Goal: Information Seeking & Learning: Learn about a topic

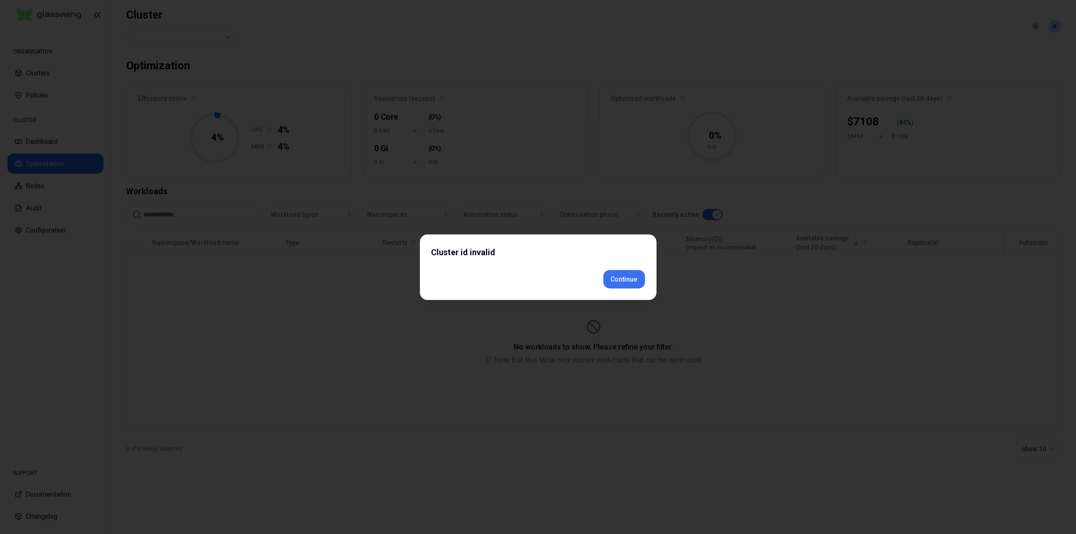
click at [627, 292] on div "Cluster id invalid Continue" at bounding box center [538, 267] width 237 height 66
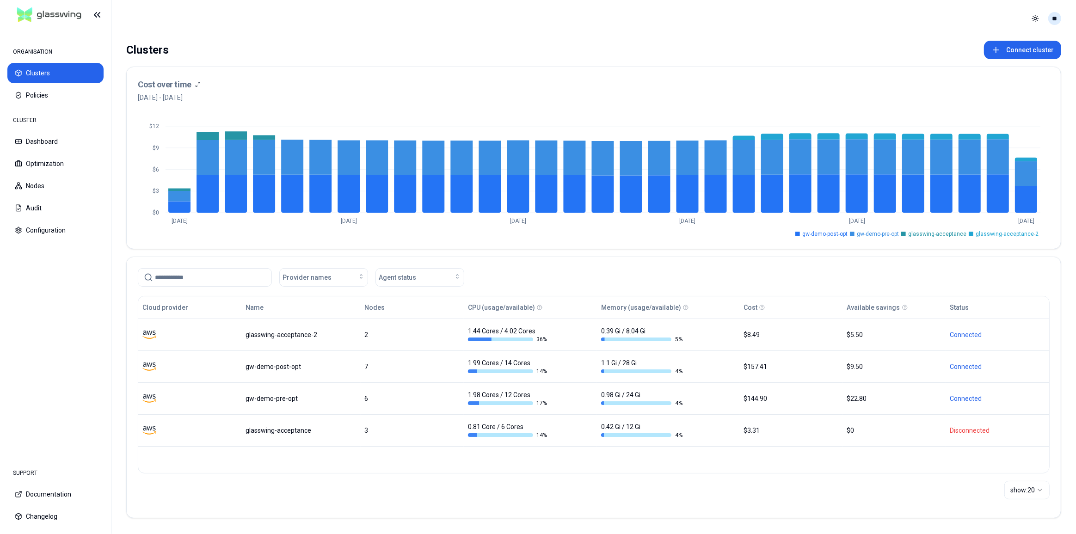
click at [1056, 18] on html "ORGANISATION Clusters Policies CLUSTER Dashboard Optimization Nodes Audit Confi…" at bounding box center [538, 267] width 1076 height 534
drag, startPoint x: 1032, startPoint y: 79, endPoint x: 1001, endPoint y: 79, distance: 31.4
click at [1031, 79] on div "Logout" at bounding box center [1009, 84] width 99 height 15
click at [1055, 21] on html "ORGANISATION Clusters Policies CLUSTER Dashboard Optimization Nodes Audit Confi…" at bounding box center [538, 267] width 1076 height 534
click at [1028, 77] on div "Logout" at bounding box center [1009, 84] width 99 height 15
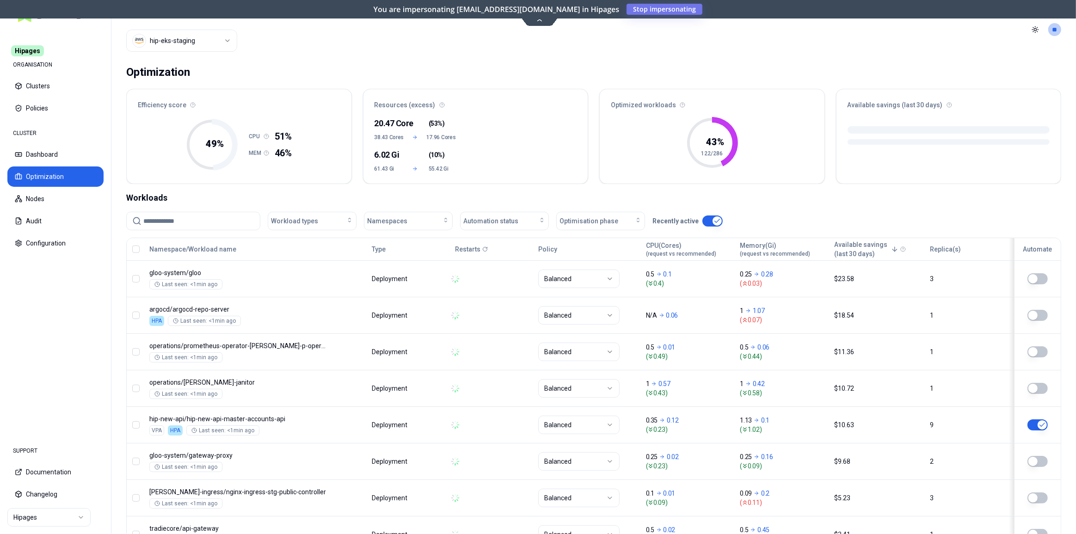
click at [42, 523] on html "Hipages ORGANISATION Clusters Policies CLUSTER Dashboard Optimization Nodes Aud…" at bounding box center [538, 267] width 1076 height 534
click at [322, 69] on html "Hipages ORGANISATION Clusters Policies CLUSTER Dashboard Optimization Nodes Aud…" at bounding box center [538, 267] width 1076 height 534
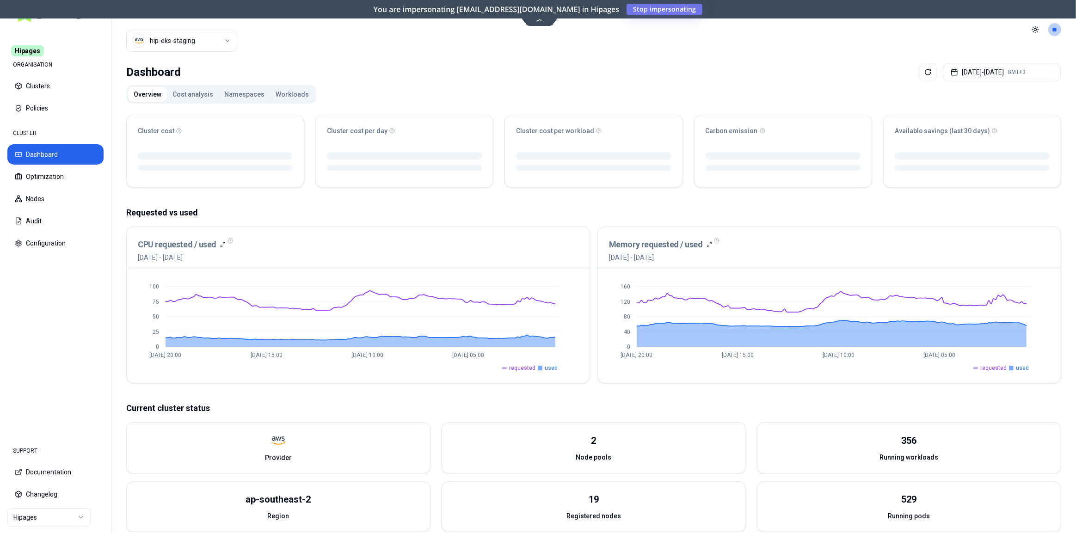
click at [286, 92] on button "Workloads" at bounding box center [292, 94] width 44 height 15
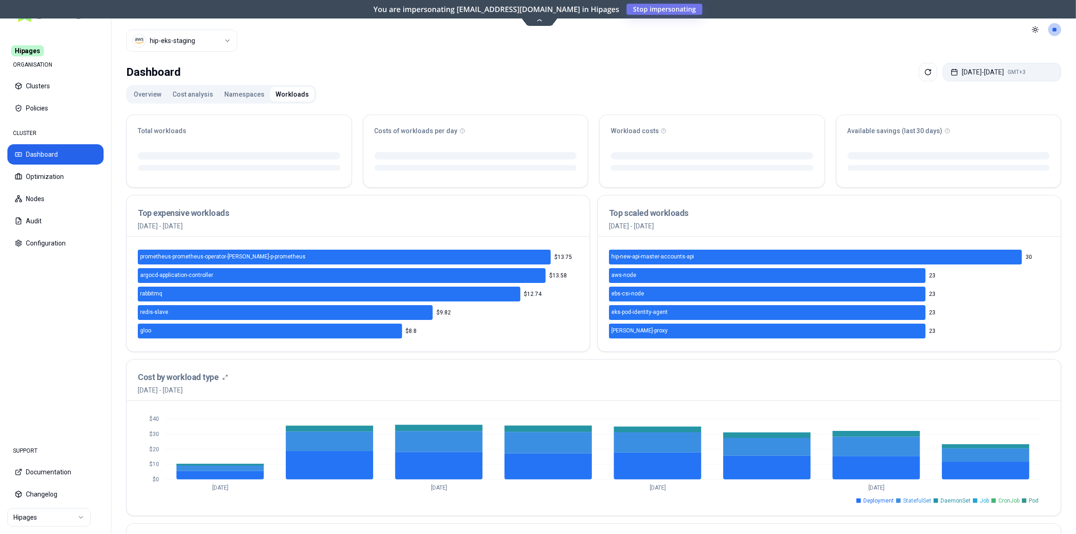
click at [960, 69] on button "Sep 25, 2025 - Oct 02, 2025 GMT+3" at bounding box center [1002, 72] width 118 height 18
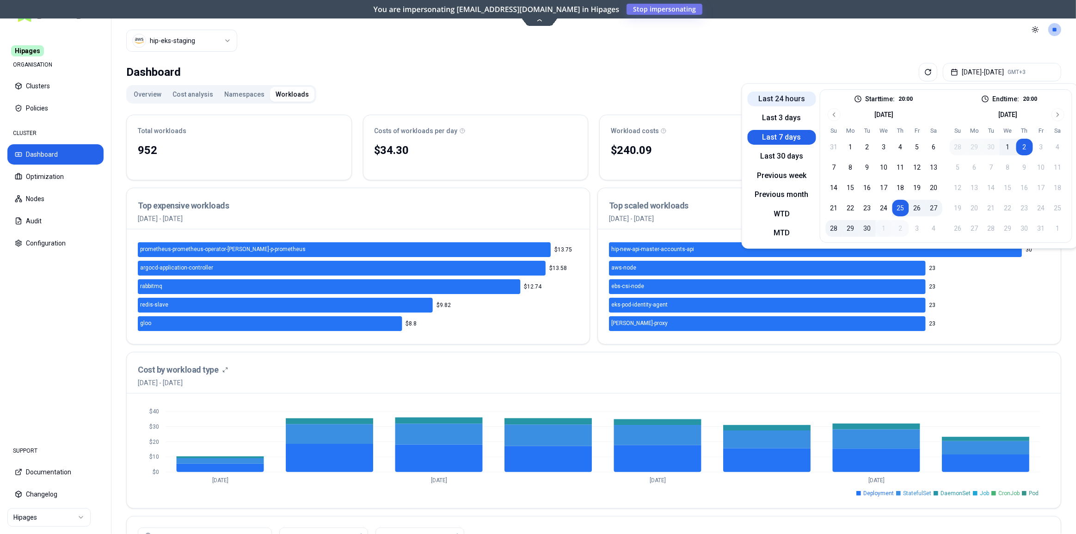
click at [794, 98] on button "Last 24 hours" at bounding box center [782, 99] width 68 height 15
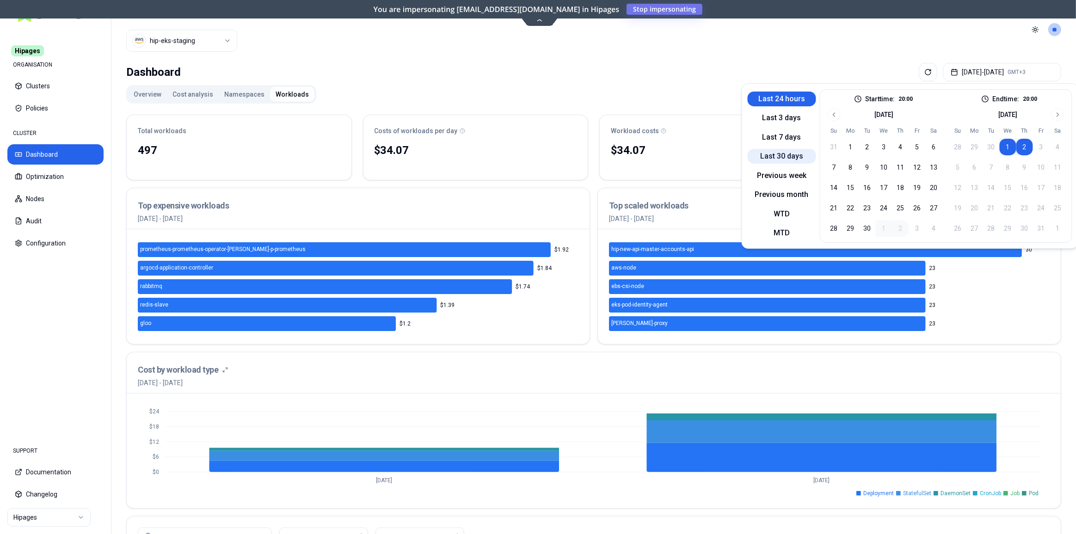
click at [769, 159] on button "Last 30 days" at bounding box center [782, 156] width 68 height 15
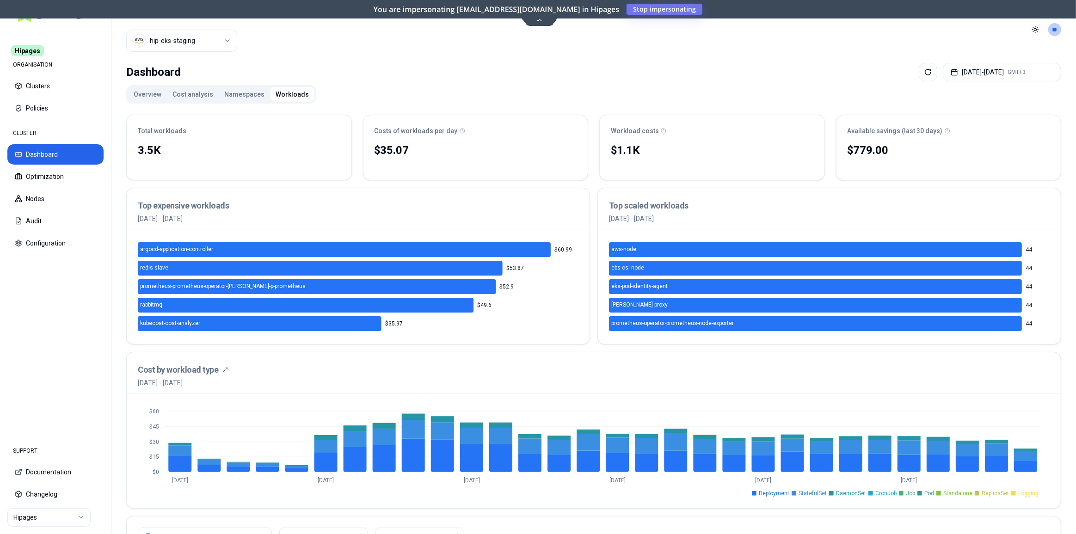
click at [63, 522] on html "Hipages ORGANISATION Clusters Policies CLUSTER Dashboard Optimization Nodes Aud…" at bounding box center [538, 267] width 1076 height 534
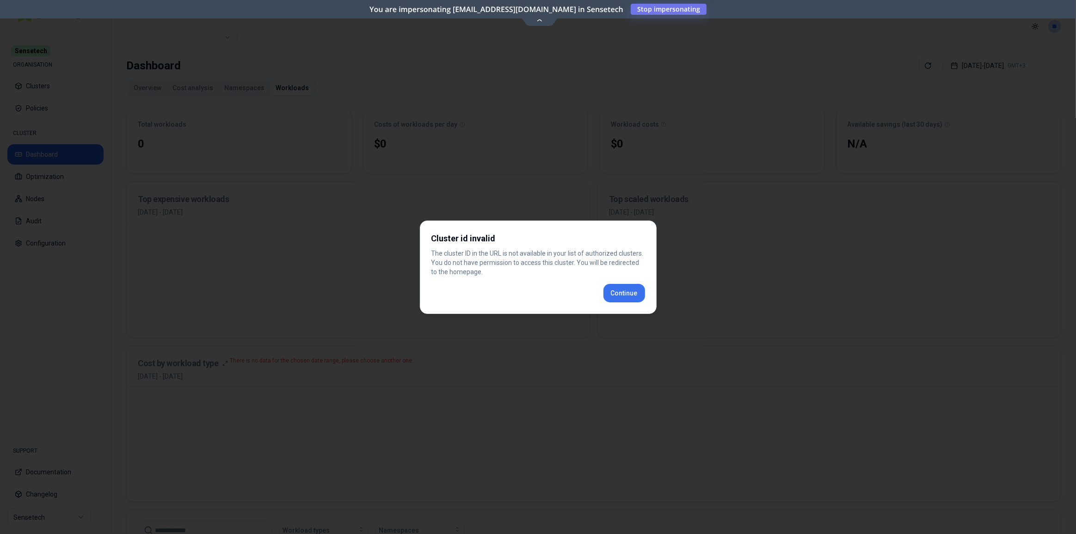
click at [626, 296] on div "Cluster id invalid The cluster ID in the URL is not available in your list of a…" at bounding box center [538, 267] width 237 height 93
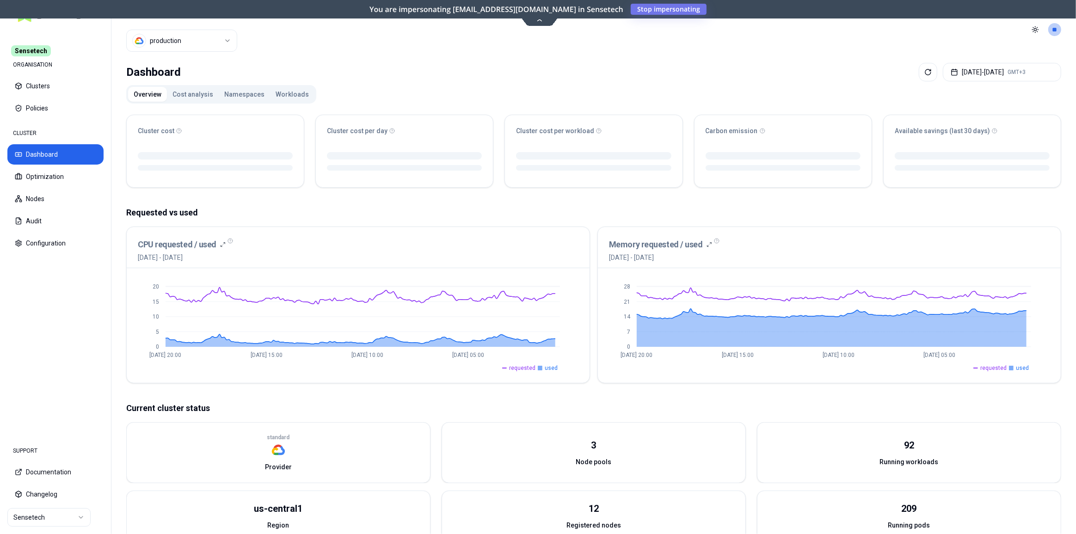
click at [290, 95] on button "Workloads" at bounding box center [292, 94] width 44 height 15
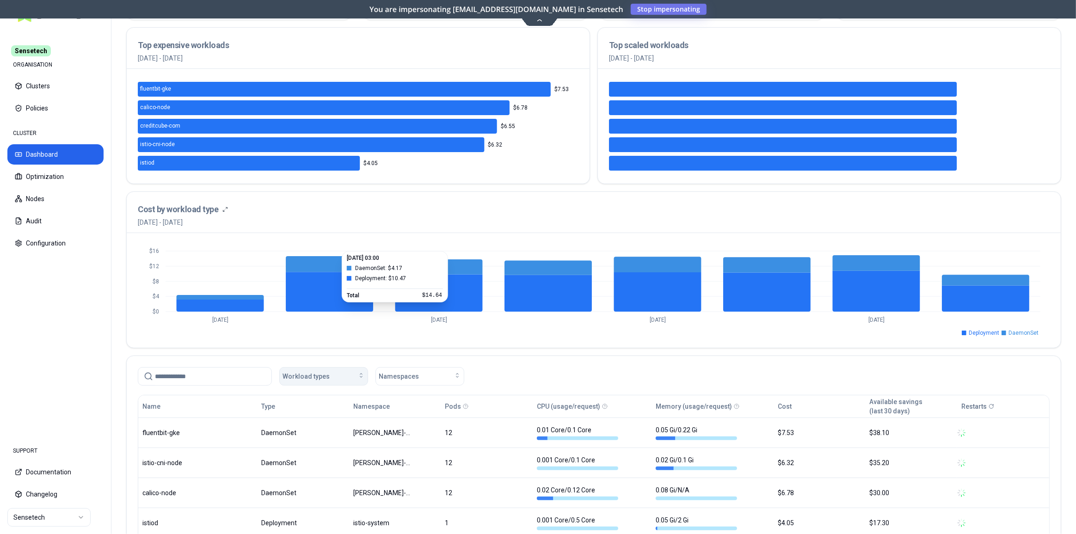
scroll to position [285, 0]
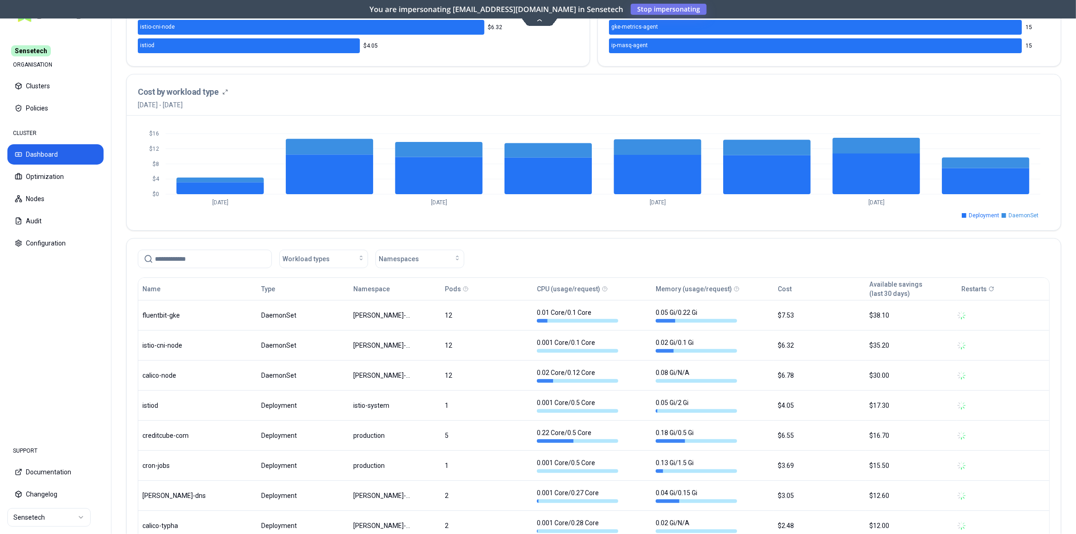
click at [188, 260] on input at bounding box center [210, 259] width 111 height 18
paste input "*****"
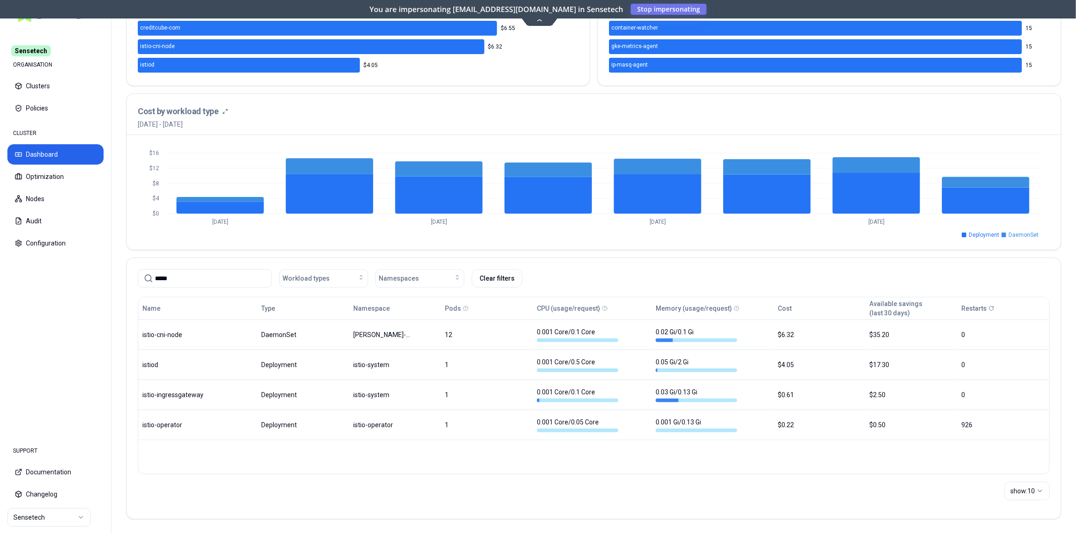
scroll to position [258, 0]
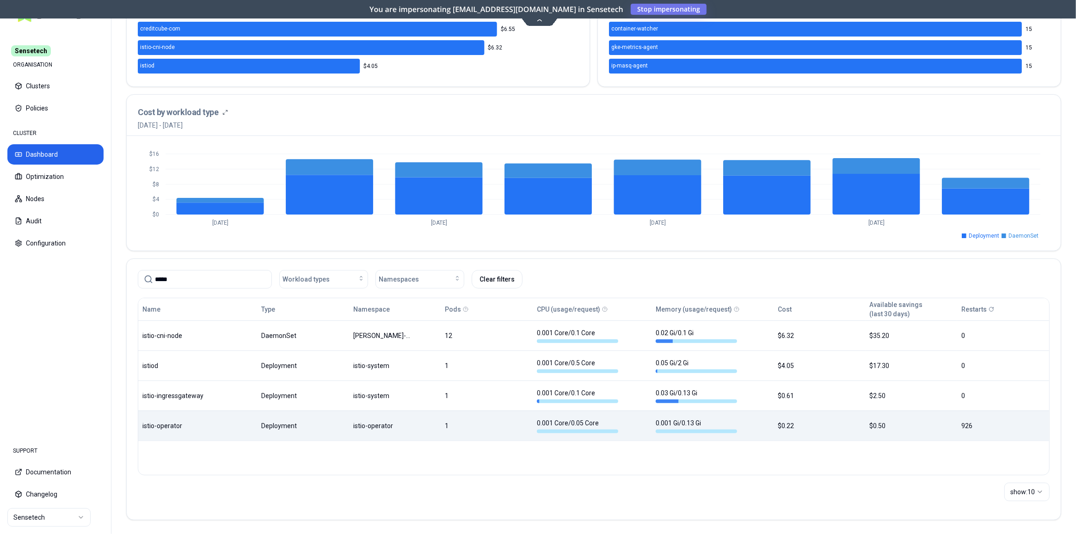
type input "*****"
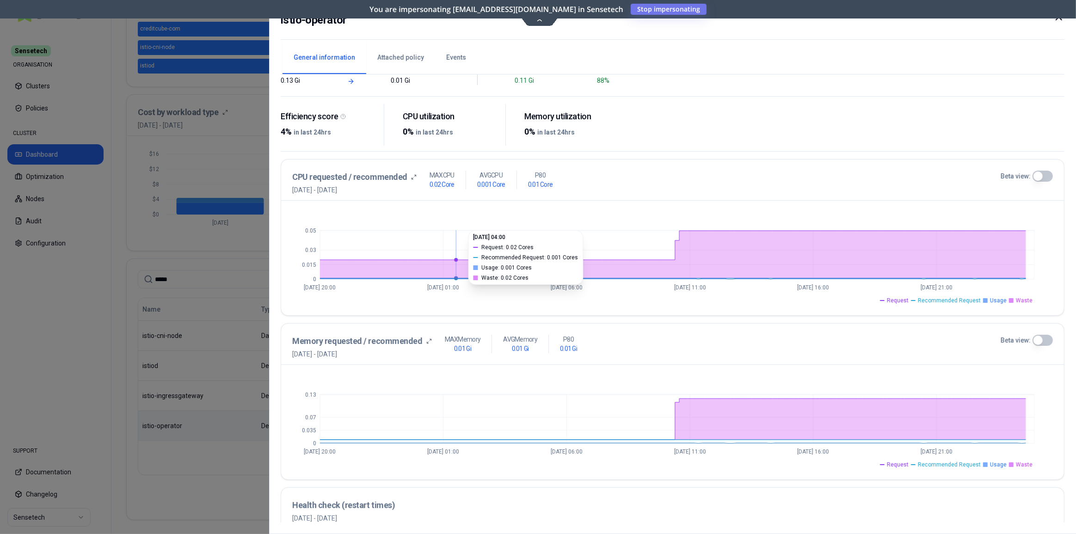
scroll to position [84, 0]
click at [899, 300] on span "Request" at bounding box center [898, 299] width 22 height 7
click at [1002, 301] on span "Usage" at bounding box center [998, 299] width 17 height 7
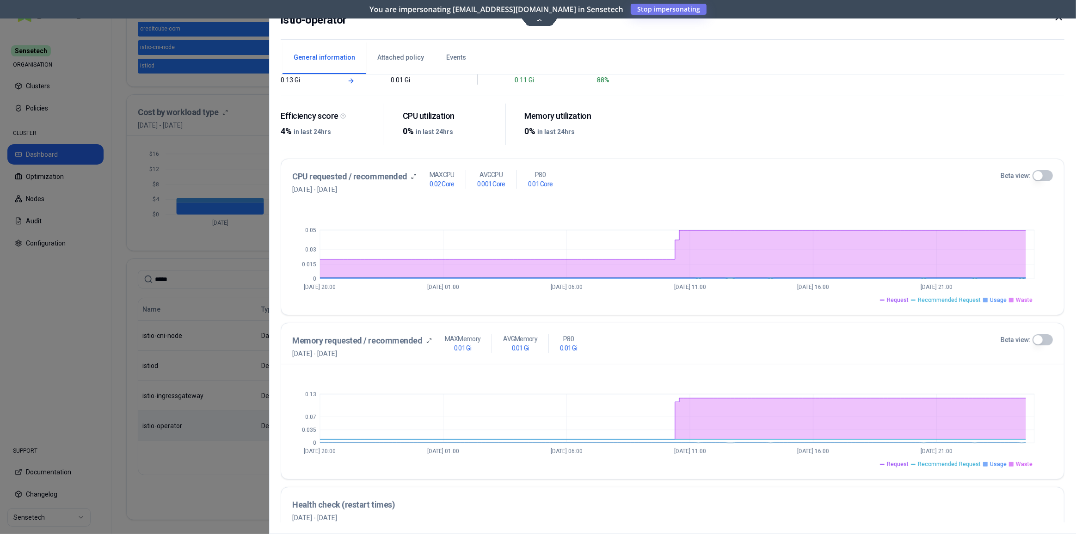
click at [1002, 301] on span "Usage" at bounding box center [998, 299] width 17 height 7
click at [1017, 301] on span "Waste" at bounding box center [1024, 299] width 17 height 7
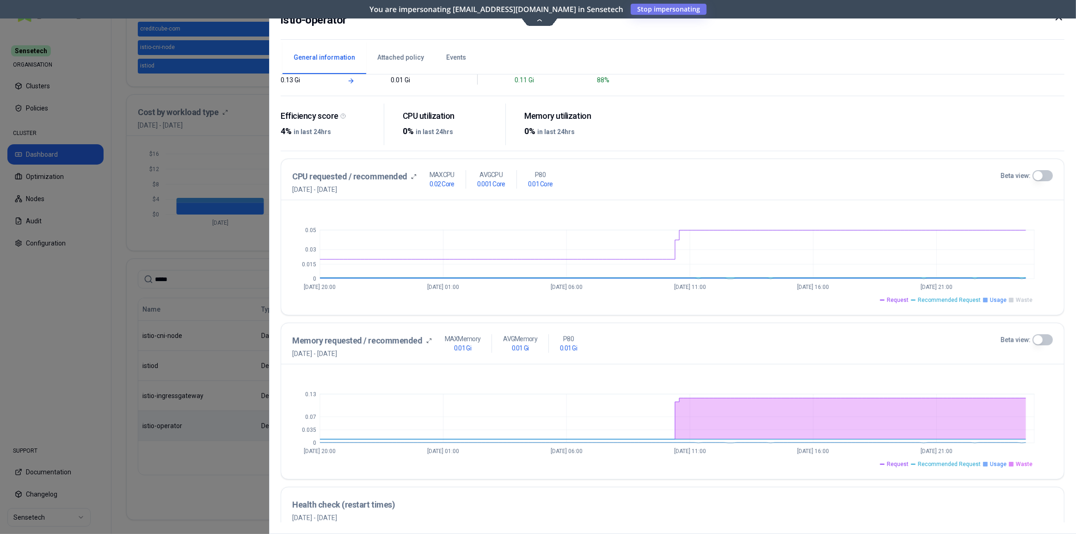
click at [1017, 301] on span "Waste" at bounding box center [1024, 299] width 17 height 7
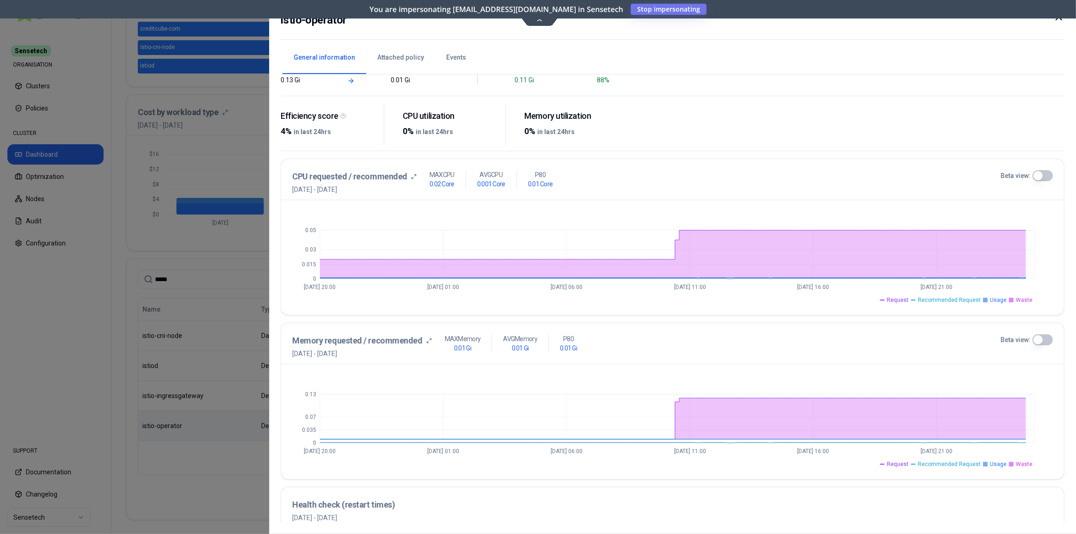
click at [965, 301] on span "Recommended Request" at bounding box center [949, 299] width 63 height 7
click at [909, 297] on span "Request" at bounding box center [898, 299] width 22 height 7
click at [901, 464] on span "Request" at bounding box center [898, 463] width 22 height 7
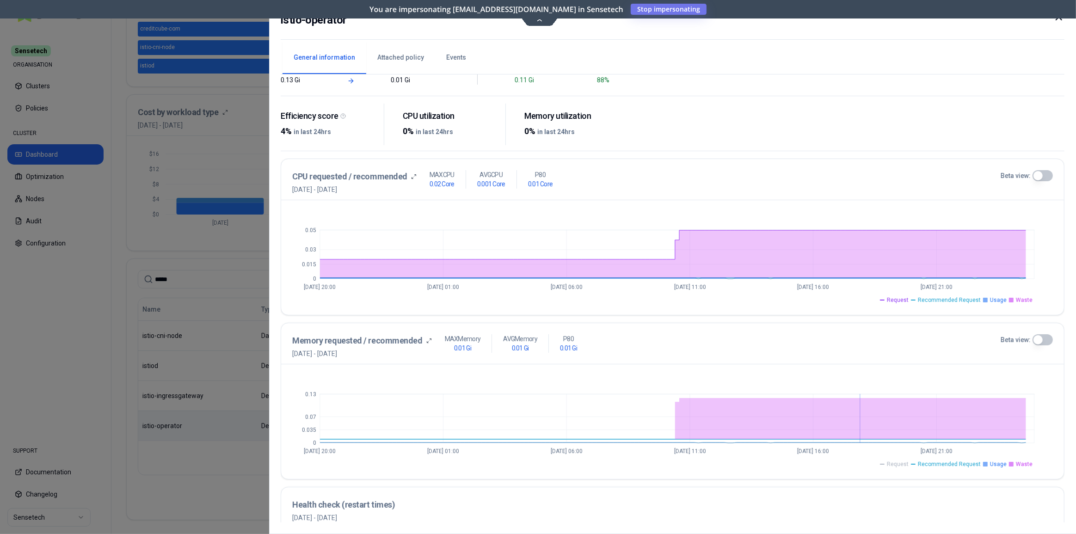
click at [901, 464] on span "Request" at bounding box center [898, 463] width 22 height 7
click at [930, 461] on span "Recommended Request" at bounding box center [949, 463] width 63 height 7
click at [1024, 464] on span "Waste" at bounding box center [1024, 463] width 17 height 7
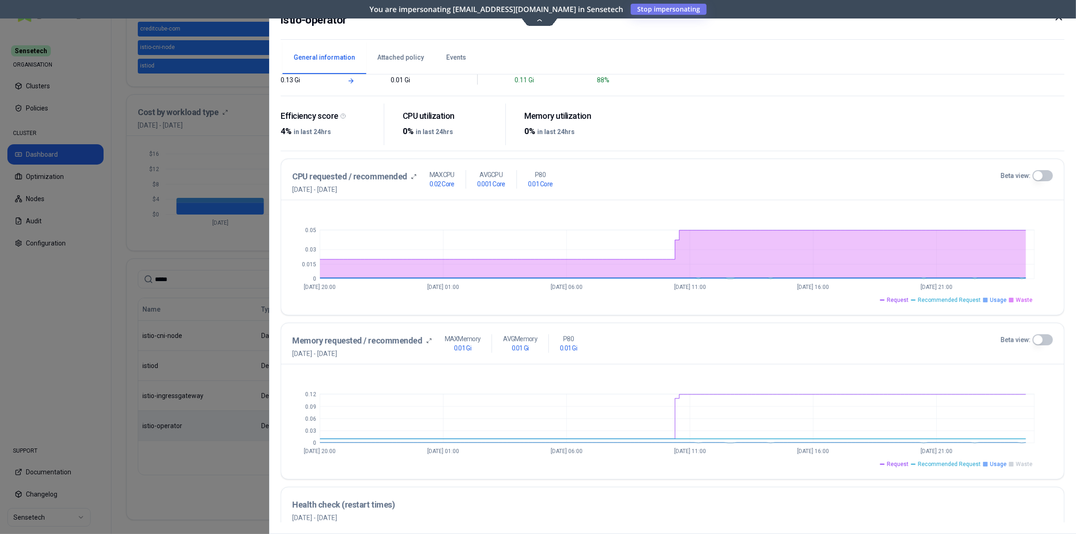
click at [1002, 464] on span "Usage" at bounding box center [998, 463] width 17 height 7
click at [961, 462] on span "Recommended Request" at bounding box center [949, 463] width 63 height 7
click at [909, 460] on span "Request" at bounding box center [898, 463] width 22 height 7
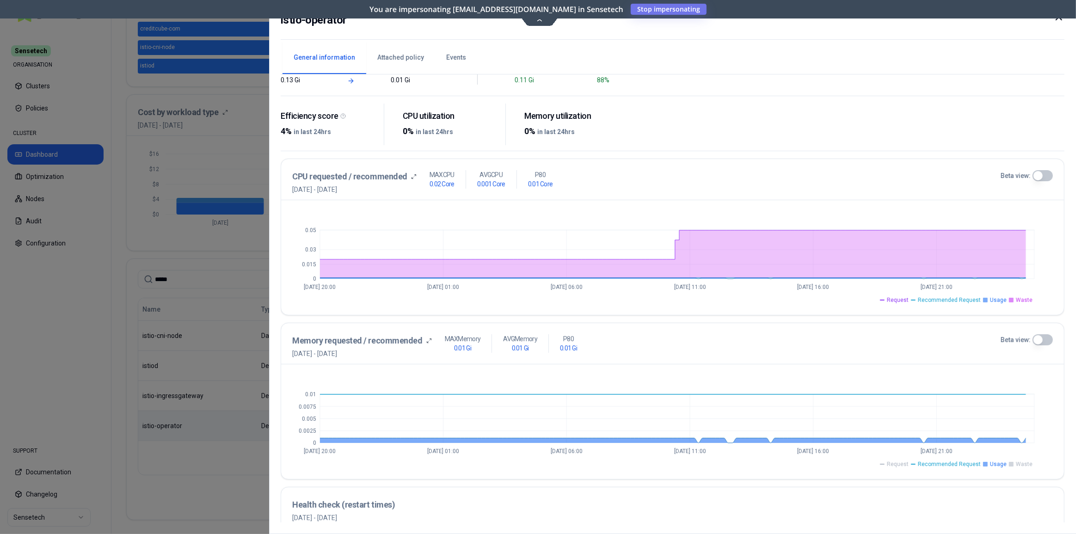
click at [909, 460] on span "Request" at bounding box center [898, 463] width 22 height 7
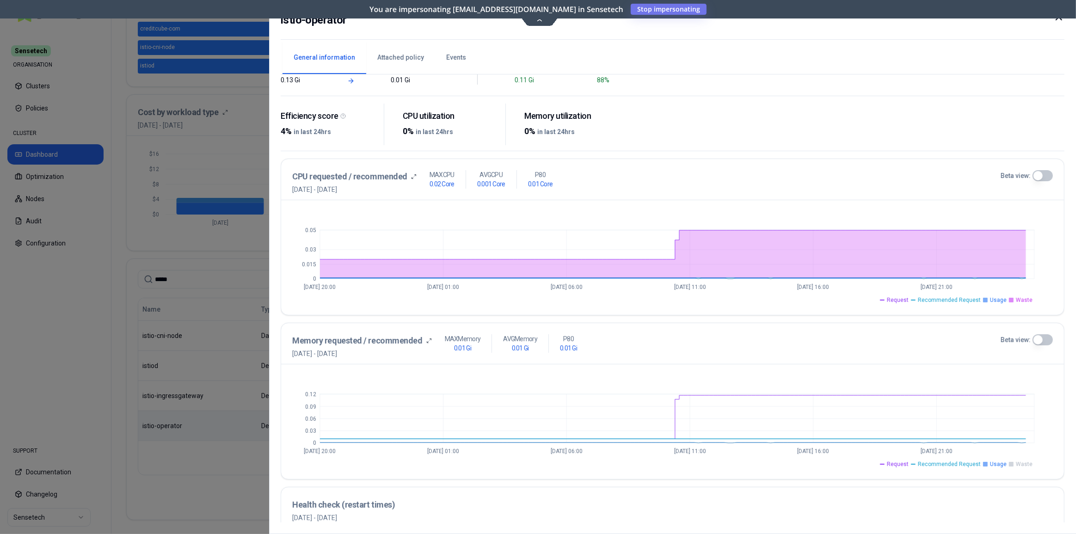
click at [909, 460] on span "Request" at bounding box center [898, 463] width 22 height 7
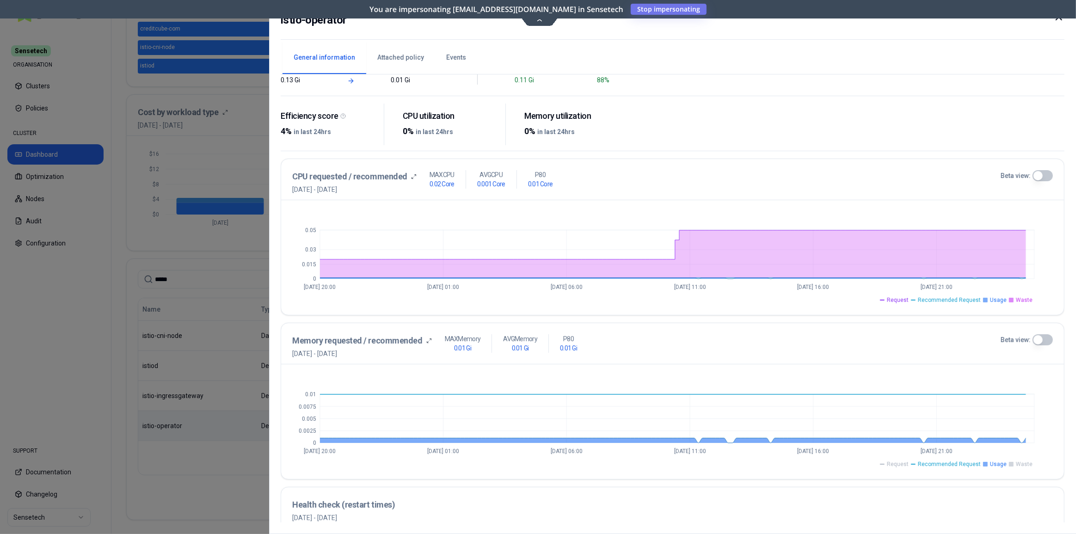
click at [909, 460] on span "Request" at bounding box center [898, 463] width 22 height 7
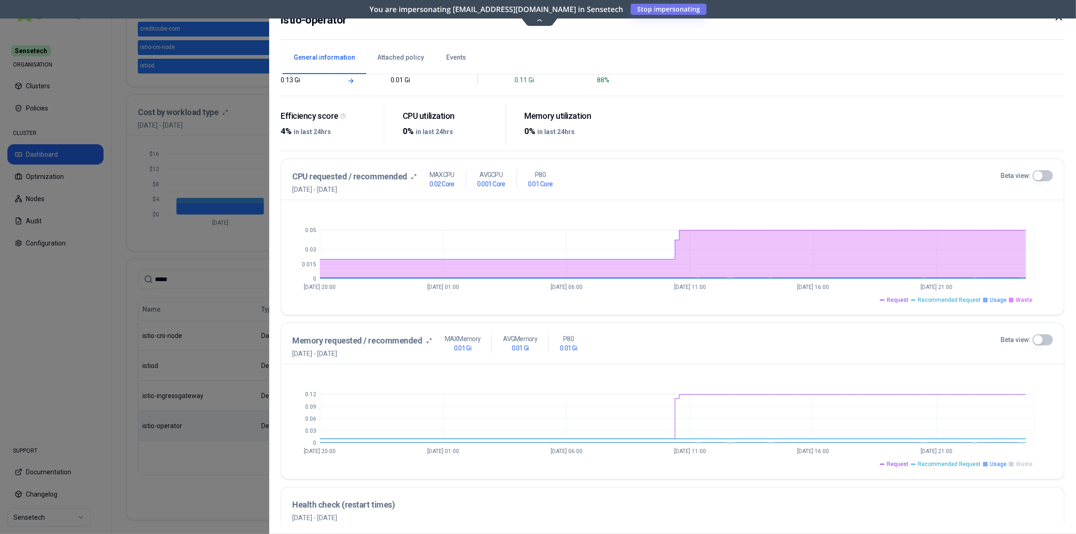
click at [909, 460] on span "Request" at bounding box center [898, 463] width 22 height 7
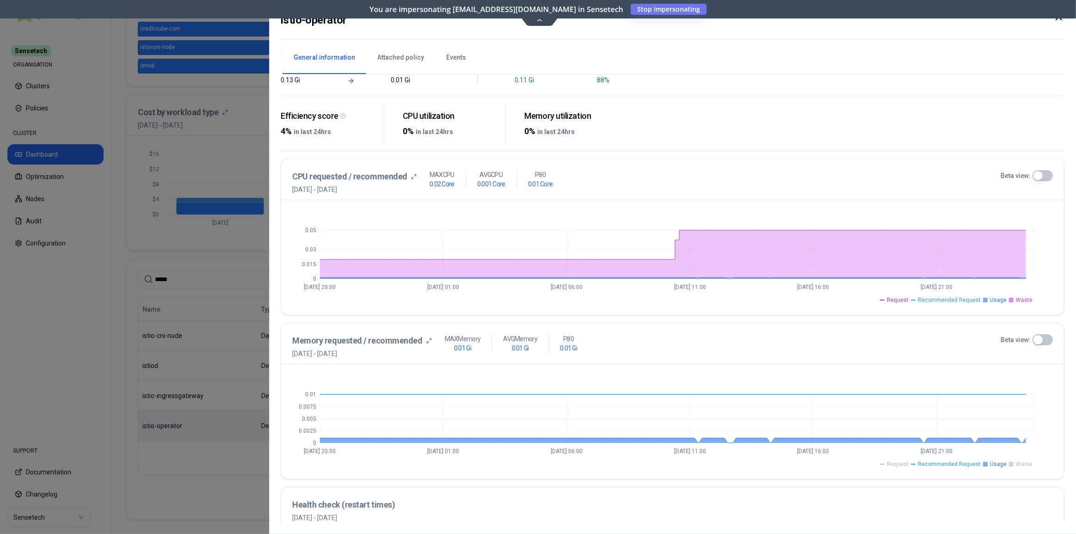
click at [909, 460] on span "Request" at bounding box center [898, 463] width 22 height 7
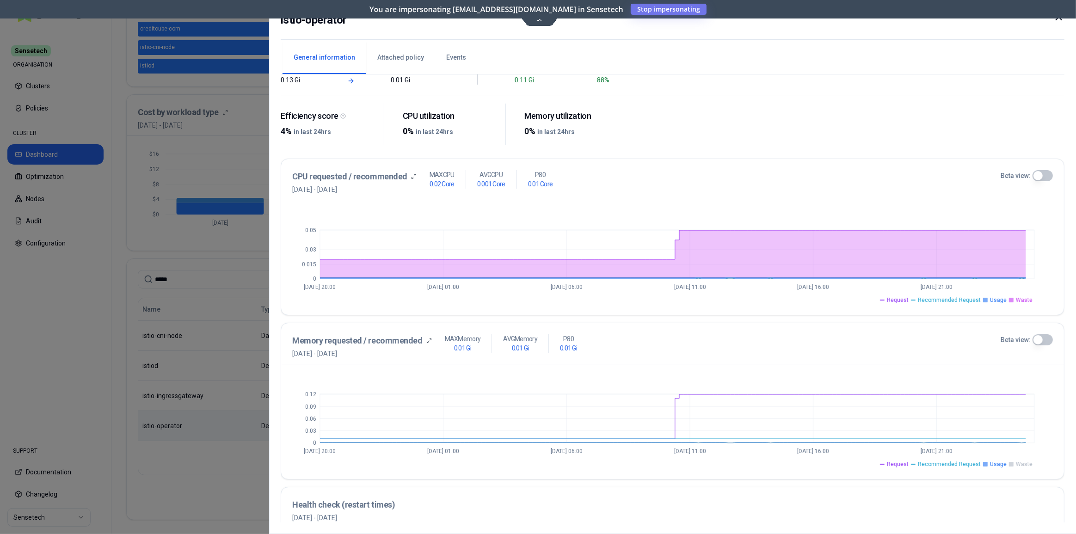
click at [909, 460] on span "Request" at bounding box center [898, 463] width 22 height 7
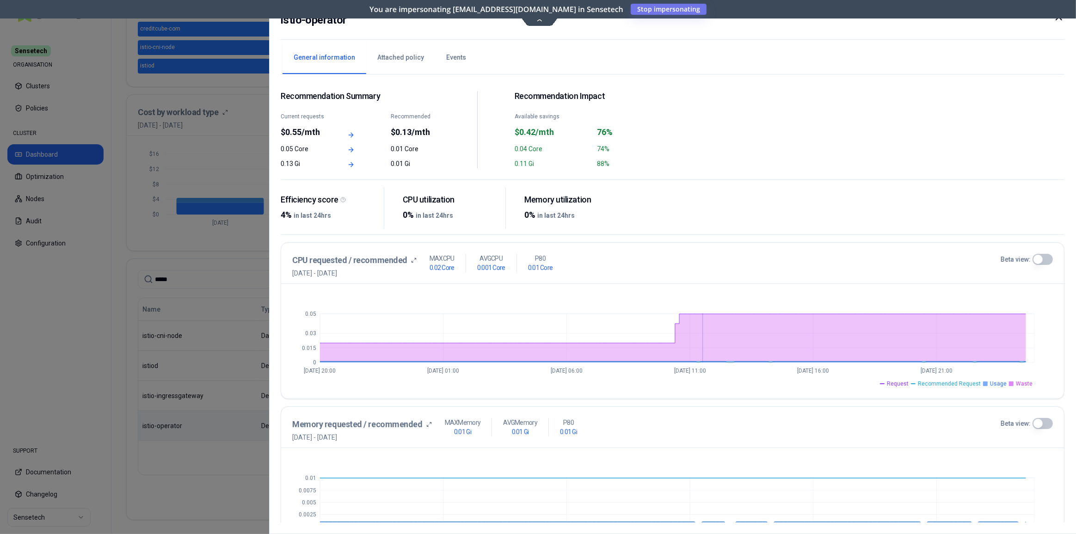
scroll to position [203, 0]
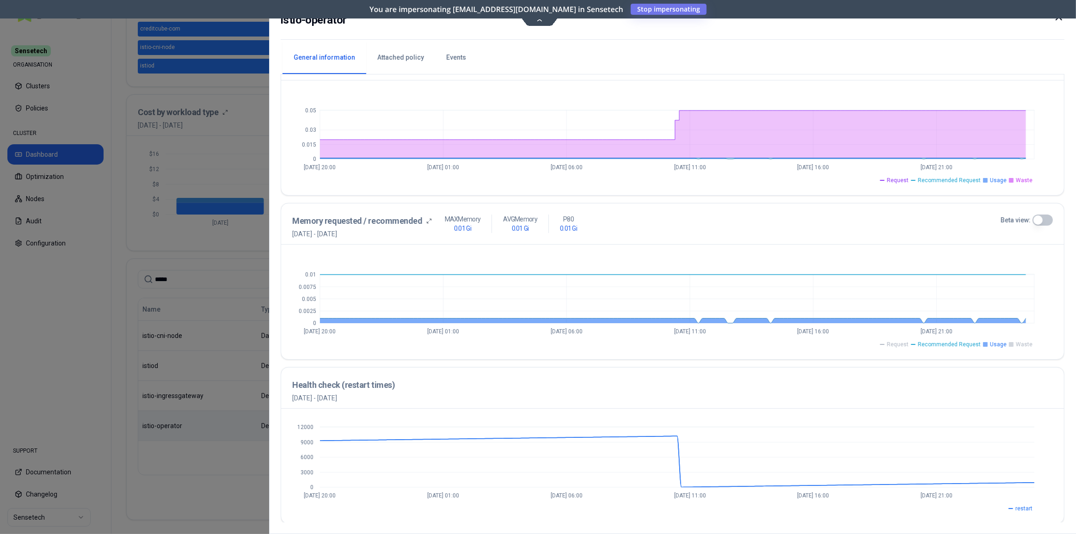
click at [1059, 20] on icon at bounding box center [1058, 17] width 11 height 11
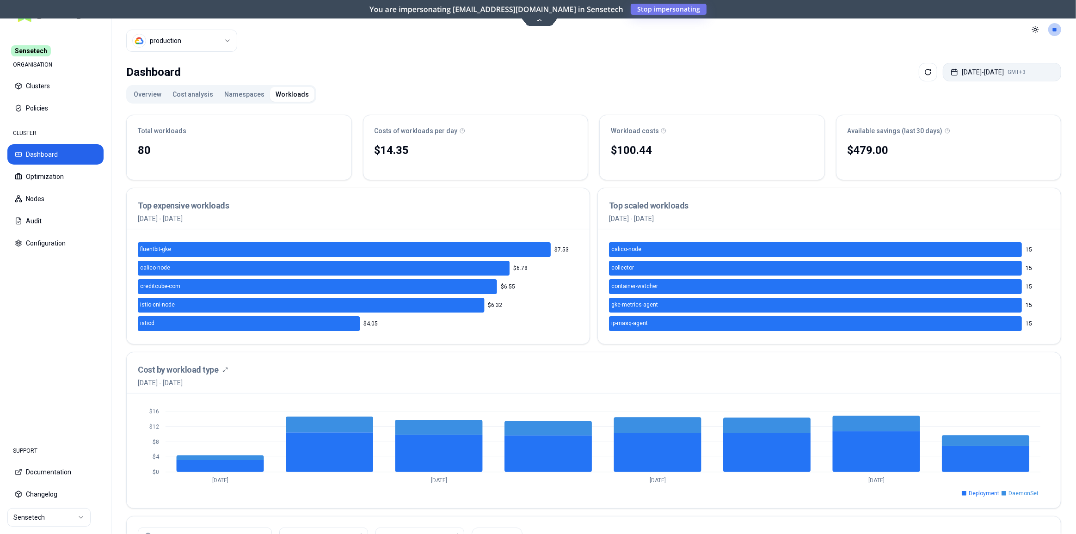
click at [985, 68] on button "Sep 25, 2025 - Oct 02, 2025 GMT+3" at bounding box center [1002, 72] width 118 height 18
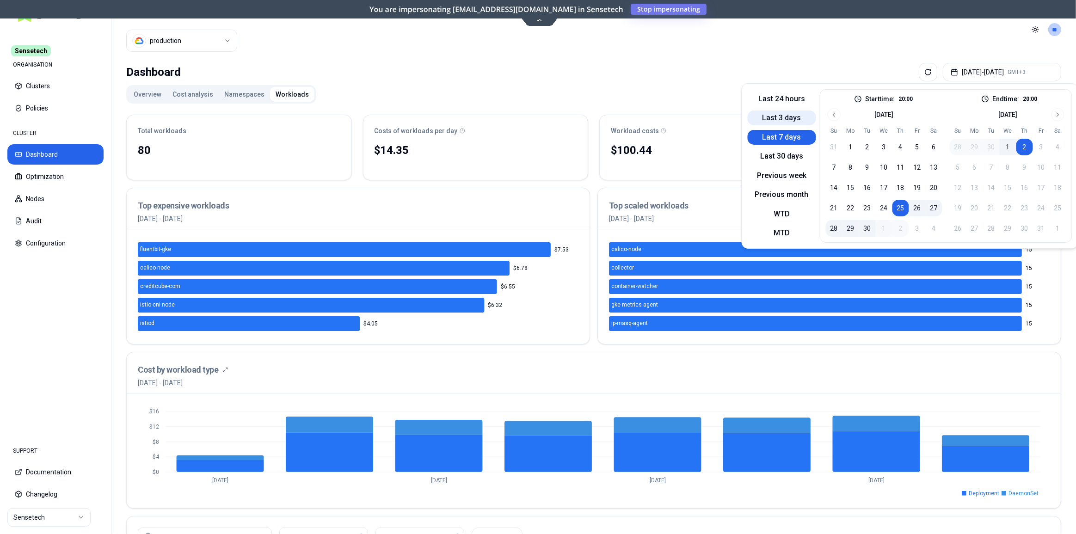
click at [776, 115] on button "Last 3 days" at bounding box center [782, 118] width 68 height 15
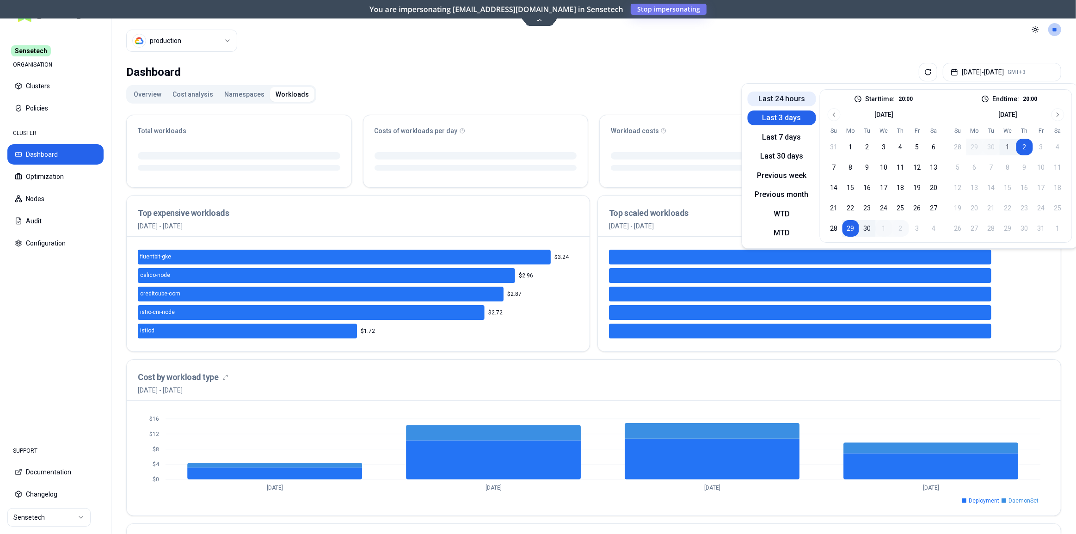
click at [786, 100] on button "Last 24 hours" at bounding box center [782, 99] width 68 height 15
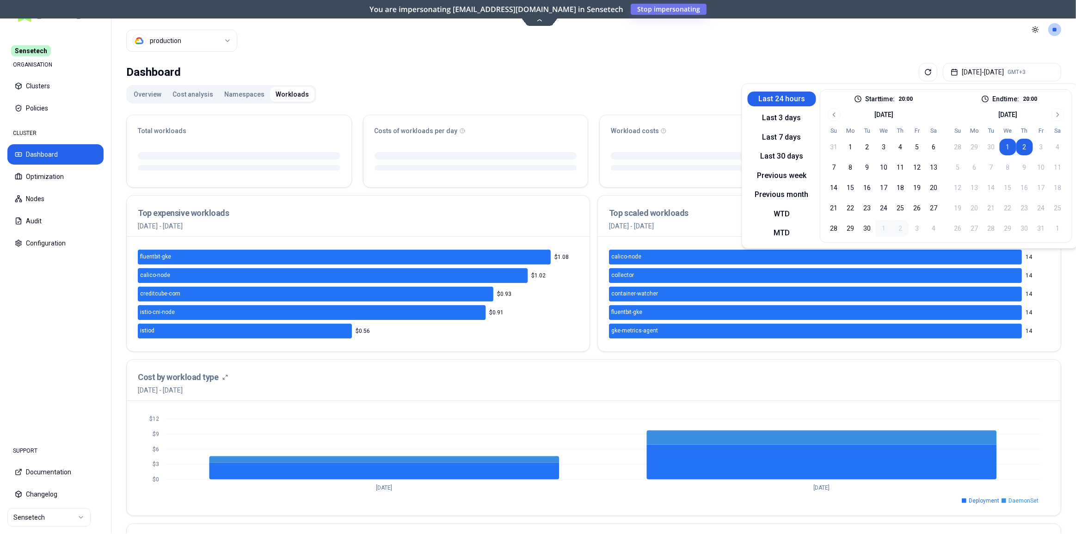
click at [692, 65] on div "Dashboard Oct 01, 2025 - Oct 02, 2025 GMT+3" at bounding box center [593, 72] width 935 height 18
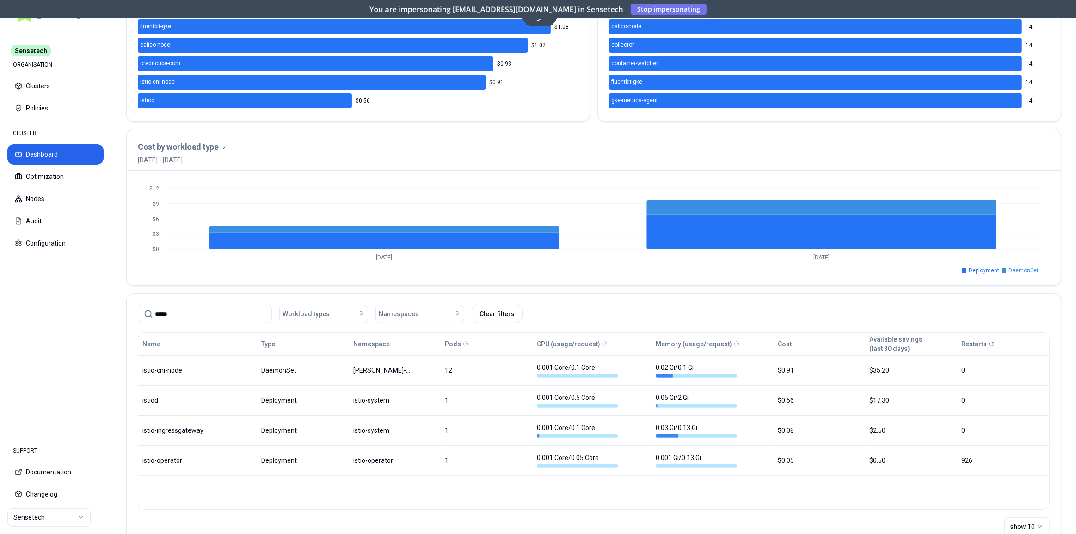
scroll to position [258, 0]
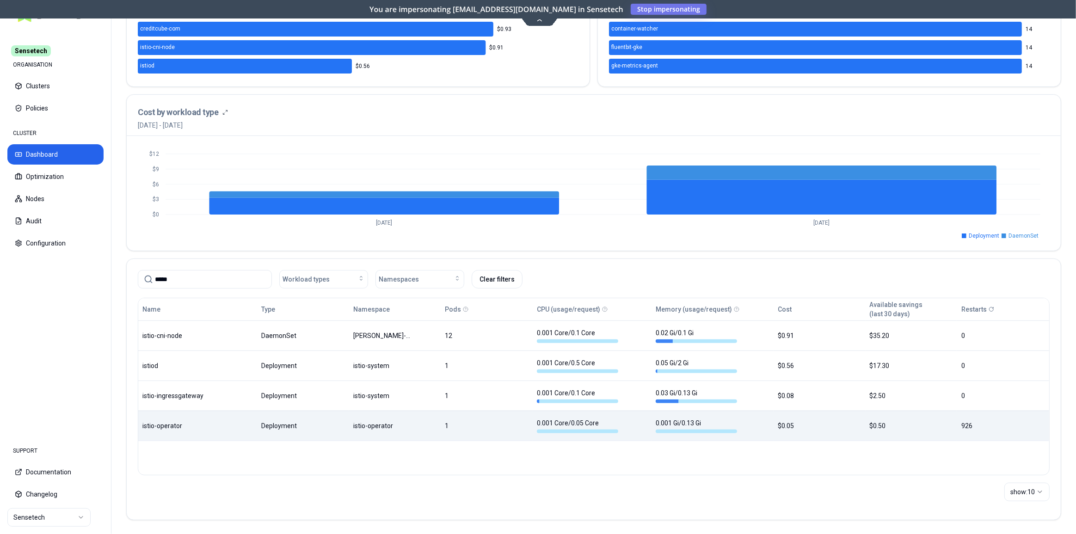
click at [961, 431] on body "Sensetech ORGANISATION Clusters Policies CLUSTER Dashboard Optimization Nodes A…" at bounding box center [538, 267] width 1076 height 534
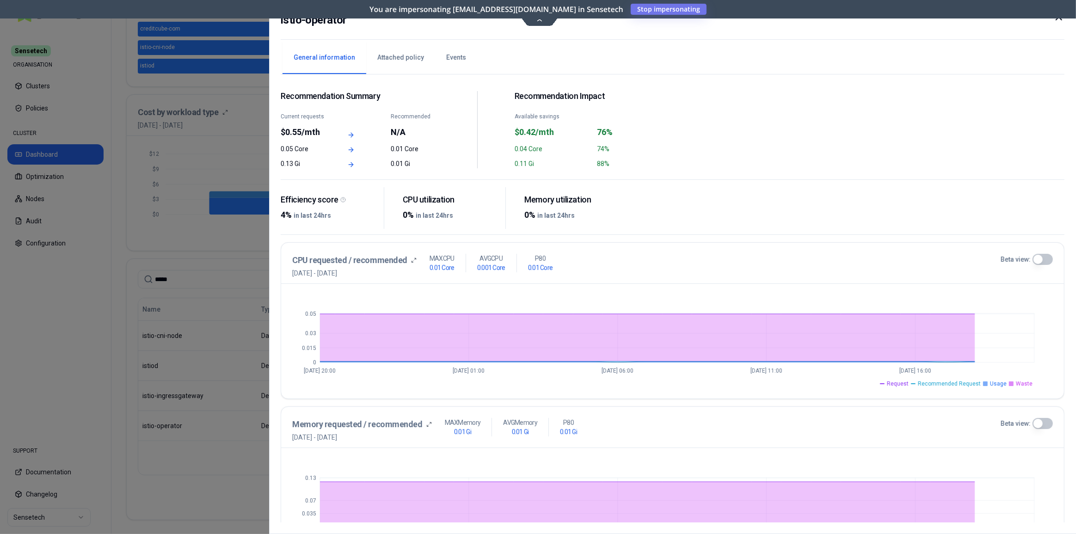
click at [1059, 20] on icon at bounding box center [1058, 17] width 11 height 11
